Goal: Find specific page/section: Locate a particular part of the current website

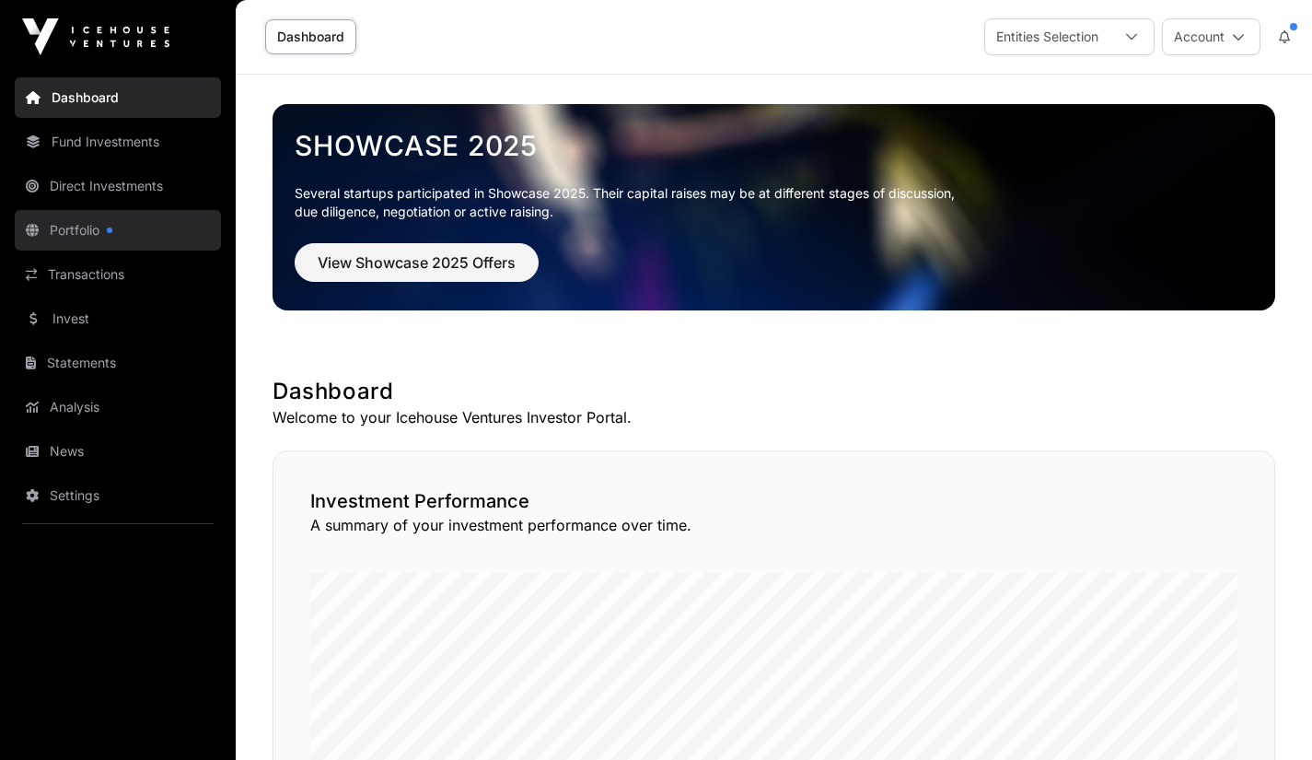
click at [78, 235] on link "Portfolio" at bounding box center [118, 230] width 206 height 41
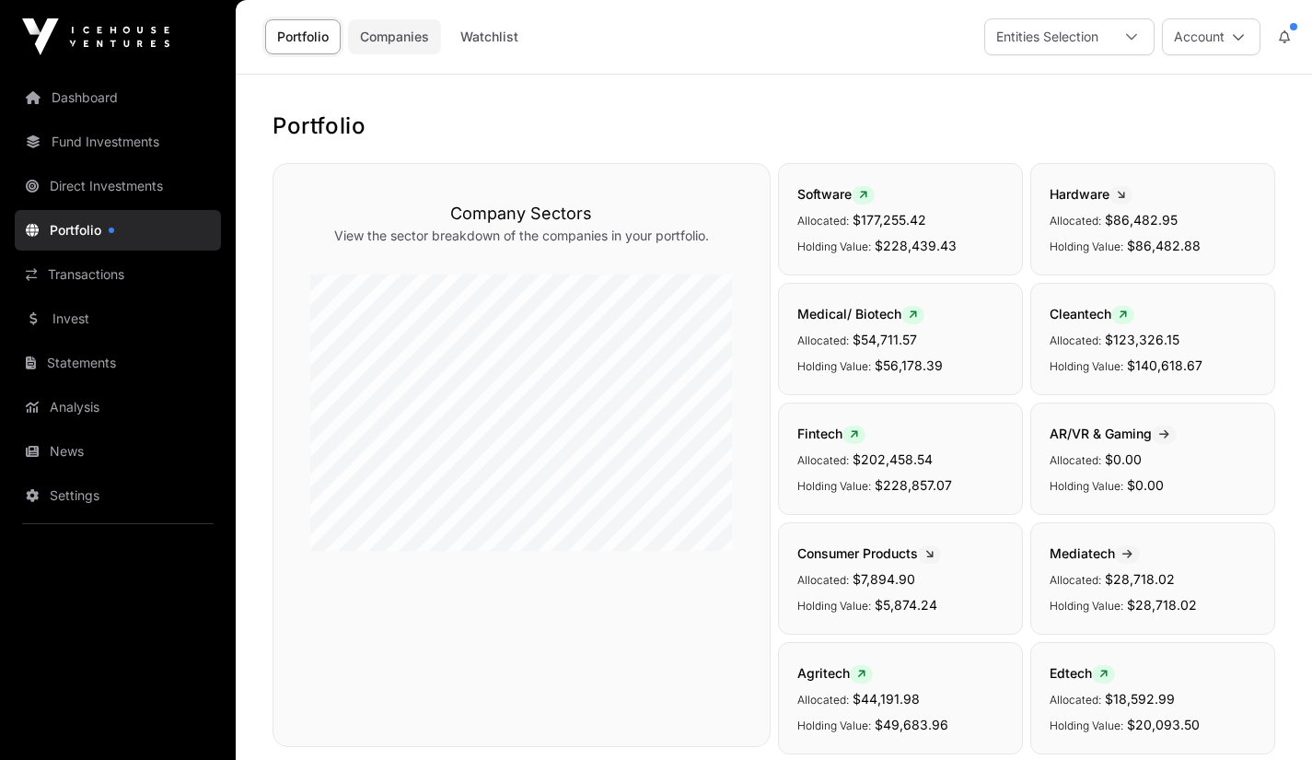
click at [401, 41] on link "Companies" at bounding box center [394, 36] width 93 height 35
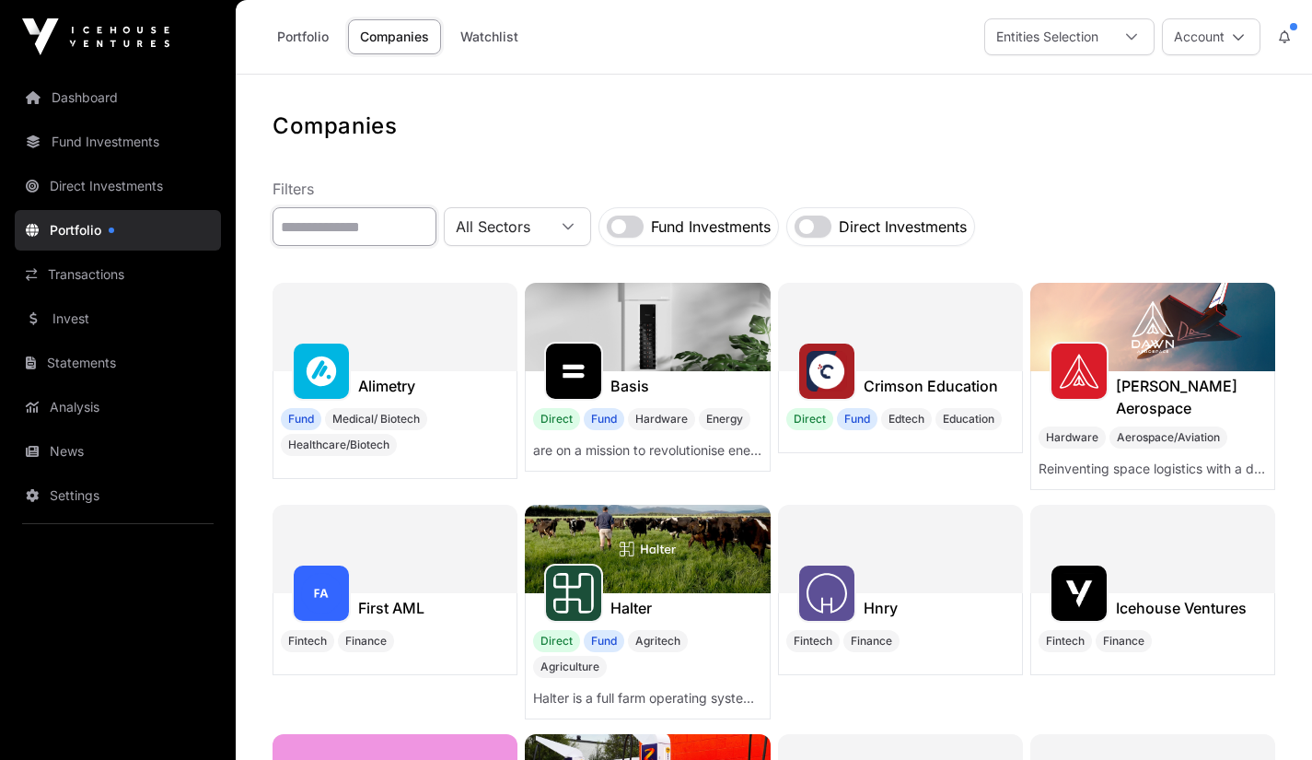
click at [341, 230] on input "text" at bounding box center [355, 226] width 164 height 39
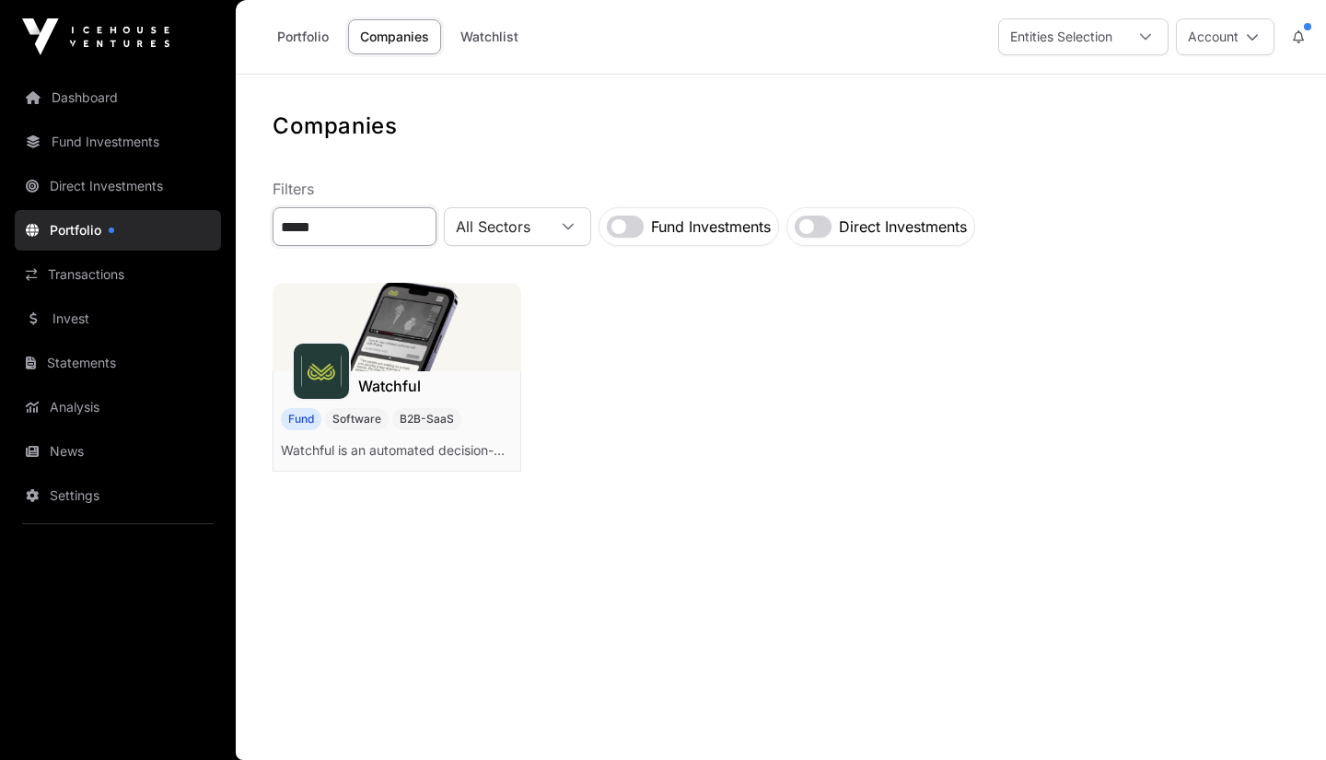
type input "*****"
click at [419, 402] on div "Watchful Fund Software B2B-SaaS Watchful is an automated decision-maker that mo…" at bounding box center [397, 421] width 249 height 100
click at [405, 373] on div "Watchful" at bounding box center [389, 385] width 63 height 29
click at [421, 383] on h1 "Watchful" at bounding box center [389, 386] width 63 height 22
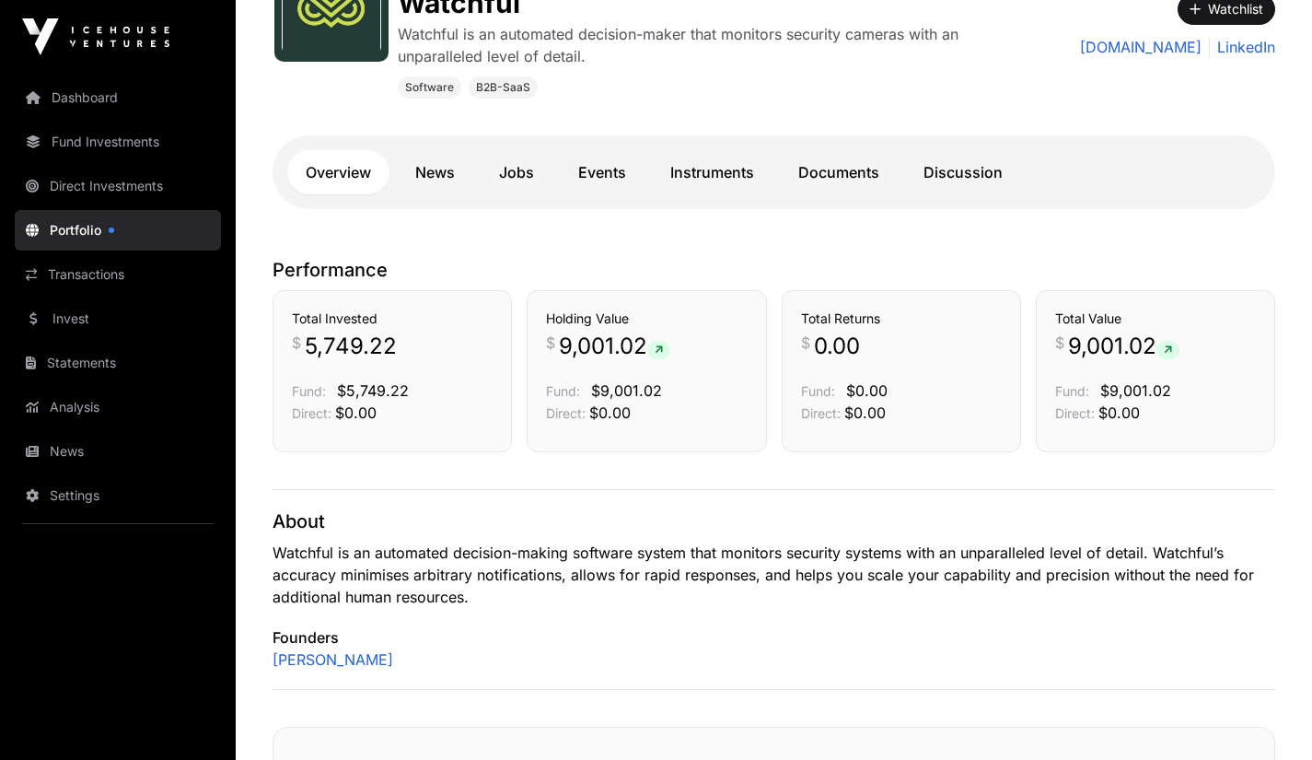
scroll to position [340, 0]
